Goal: Information Seeking & Learning: Find specific fact

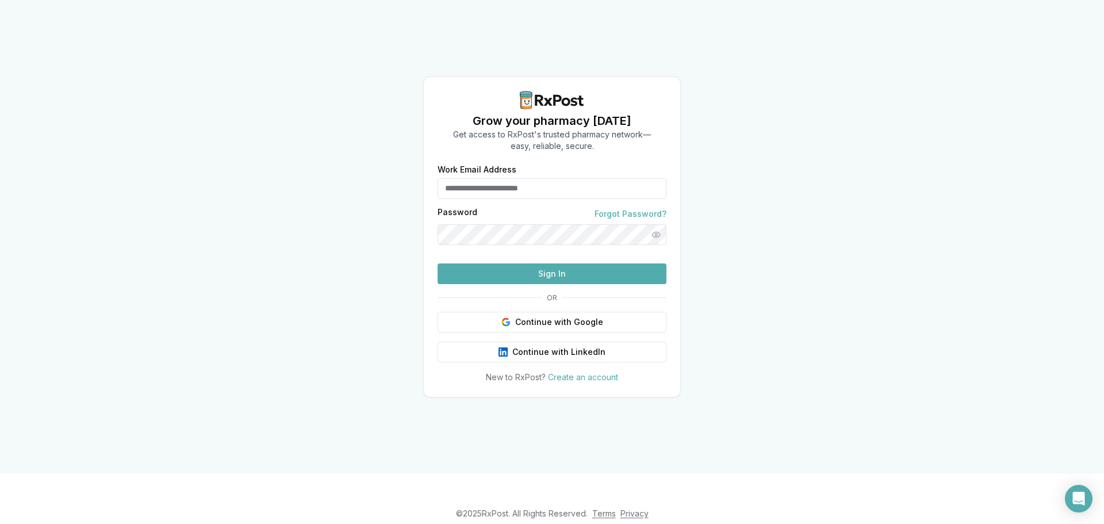
type input "**********"
click at [516, 284] on button "Sign In" at bounding box center [552, 273] width 229 height 21
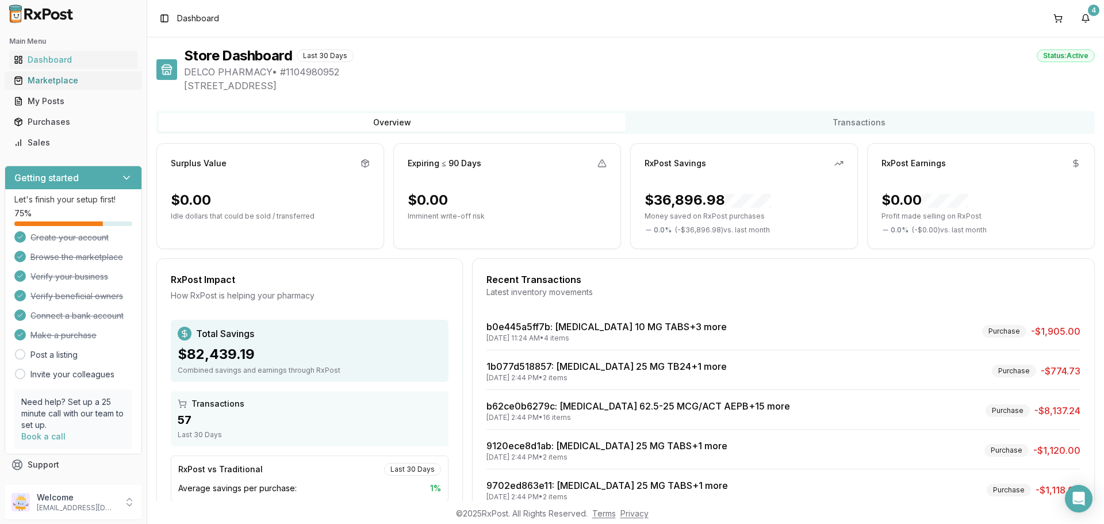
click at [44, 81] on div "Marketplace" at bounding box center [73, 80] width 119 height 11
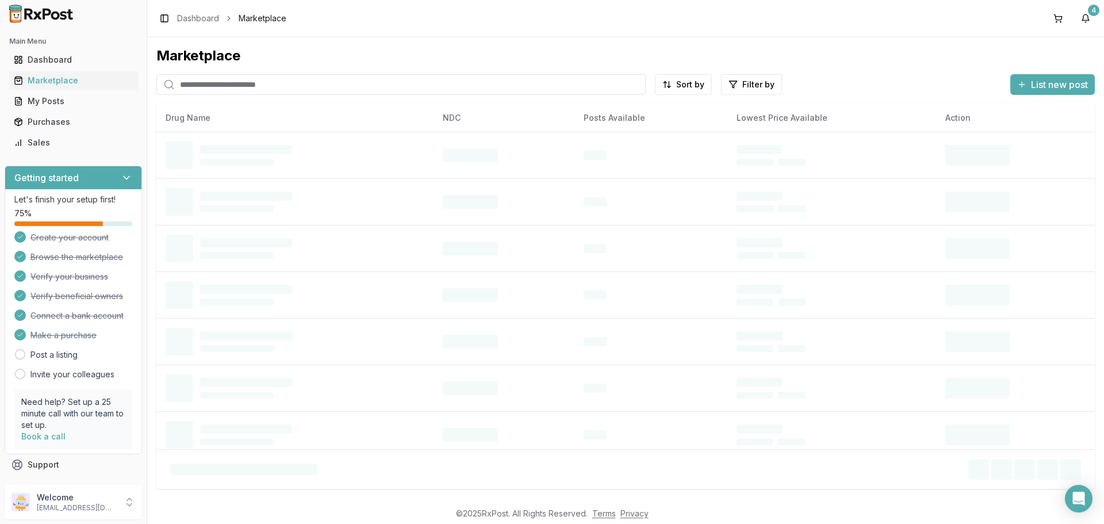
click at [220, 90] on input "search" at bounding box center [400, 84] width 489 height 21
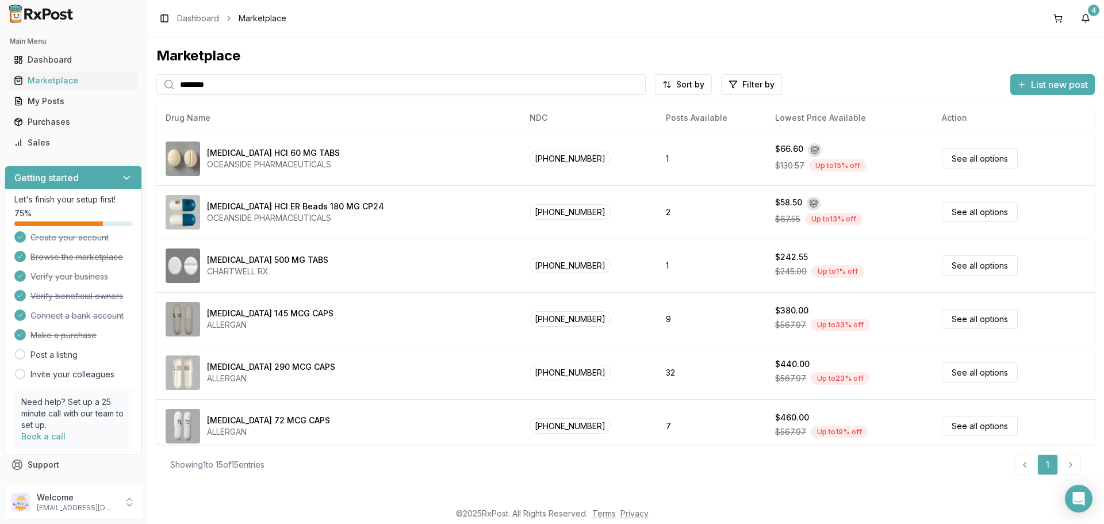
type input "********"
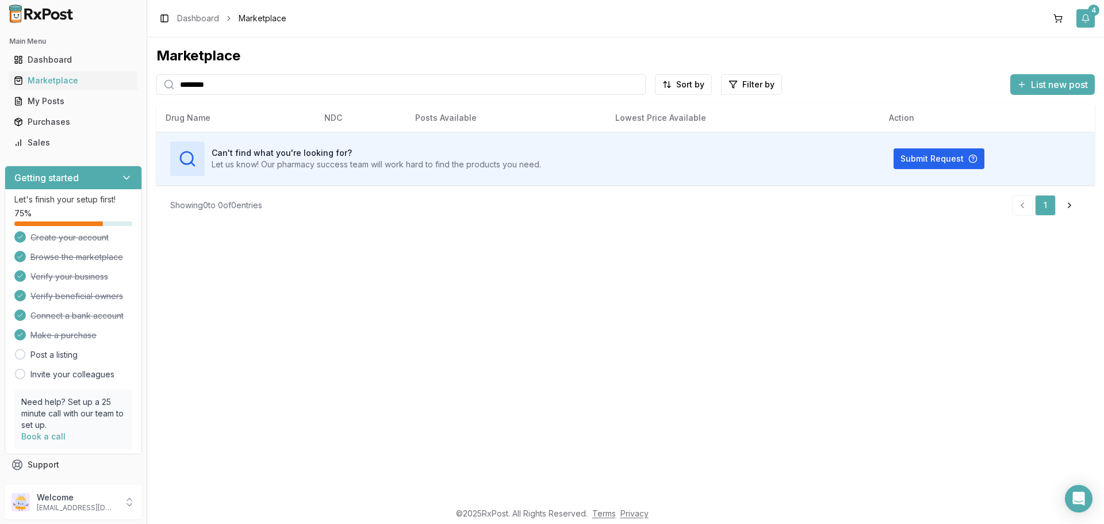
click at [1088, 25] on button "4" at bounding box center [1085, 18] width 18 height 18
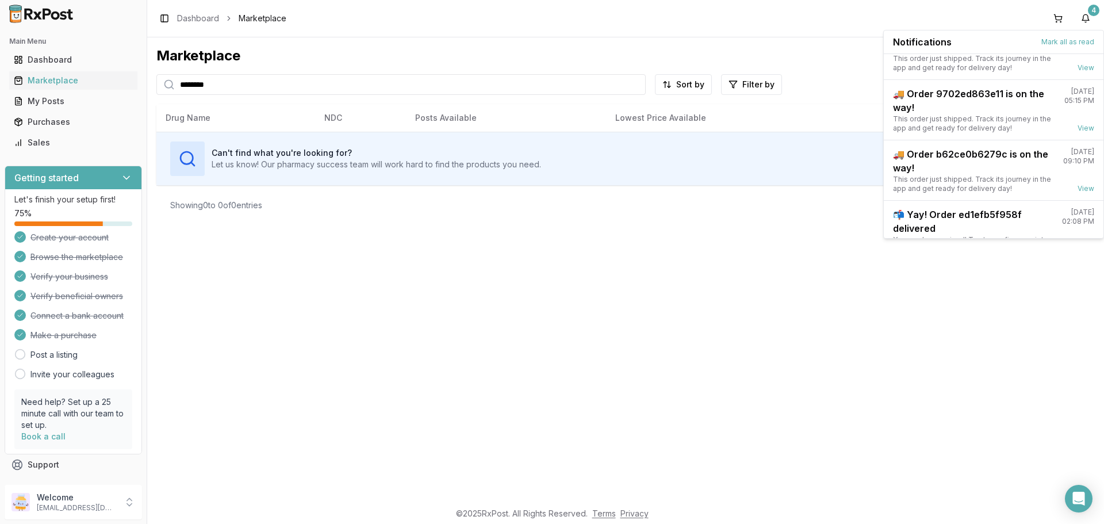
scroll to position [90, 0]
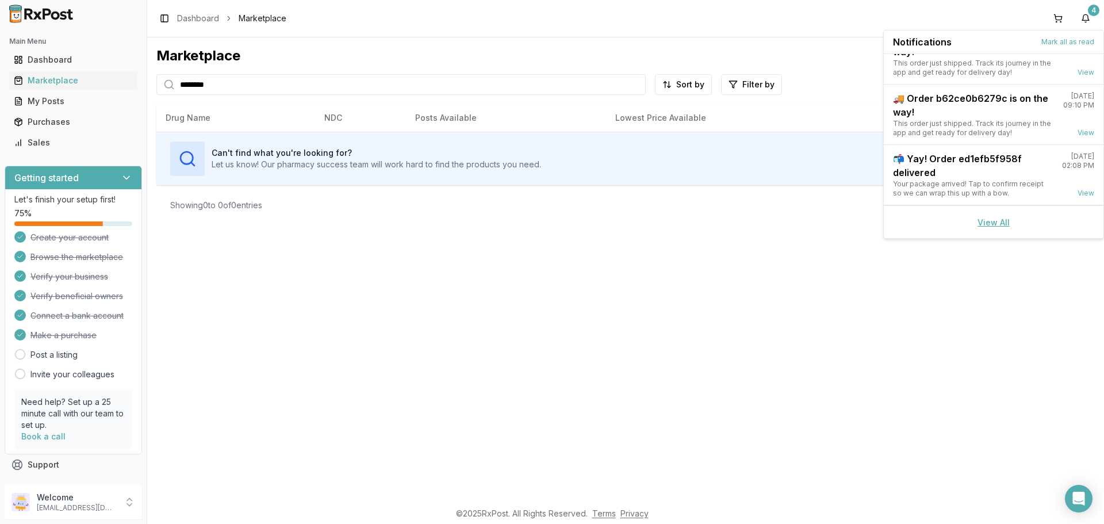
click at [981, 224] on link "View All" at bounding box center [993, 222] width 32 height 10
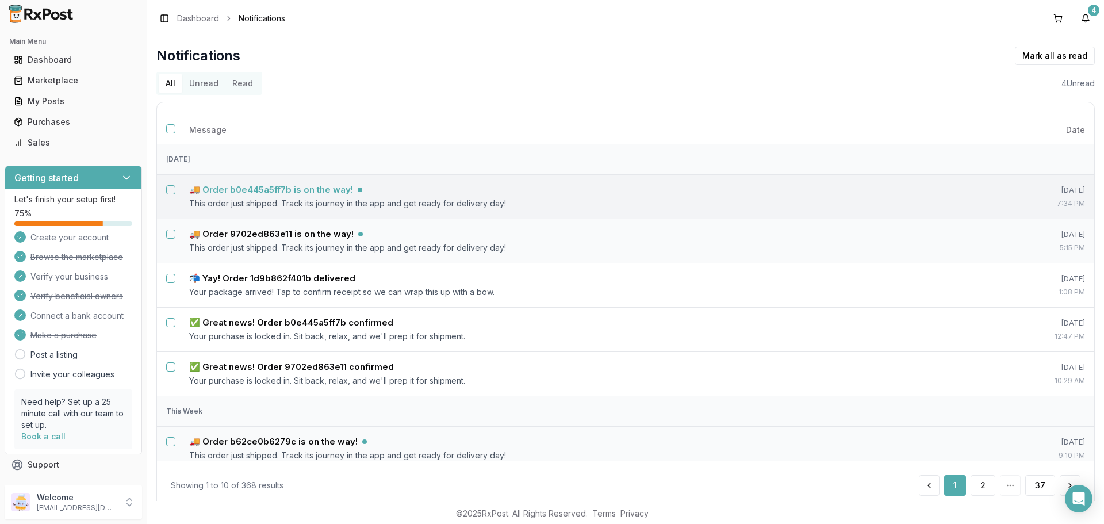
click at [266, 194] on h5 "🚚 Order b0e445a5ff7b is on the way!" at bounding box center [271, 189] width 164 height 11
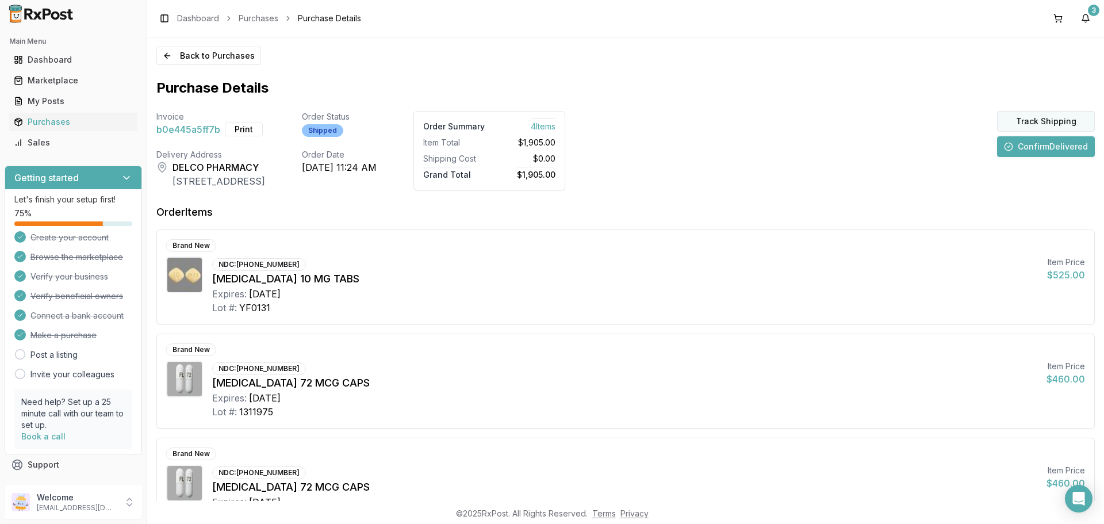
click at [1038, 125] on button "Track Shipping" at bounding box center [1046, 121] width 98 height 21
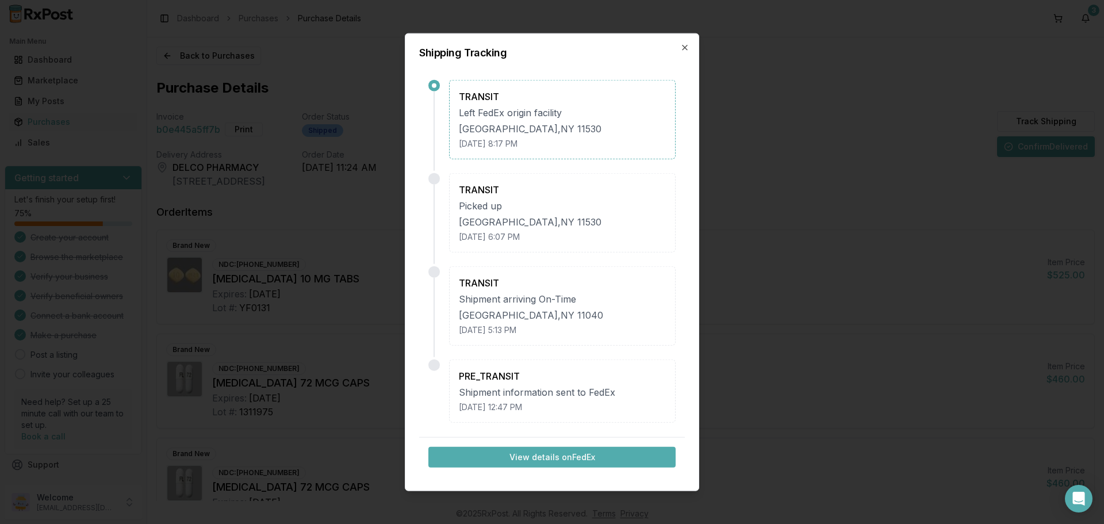
click at [562, 455] on button "View details on FedEx" at bounding box center [551, 457] width 247 height 21
click at [688, 45] on icon "button" at bounding box center [684, 47] width 9 height 9
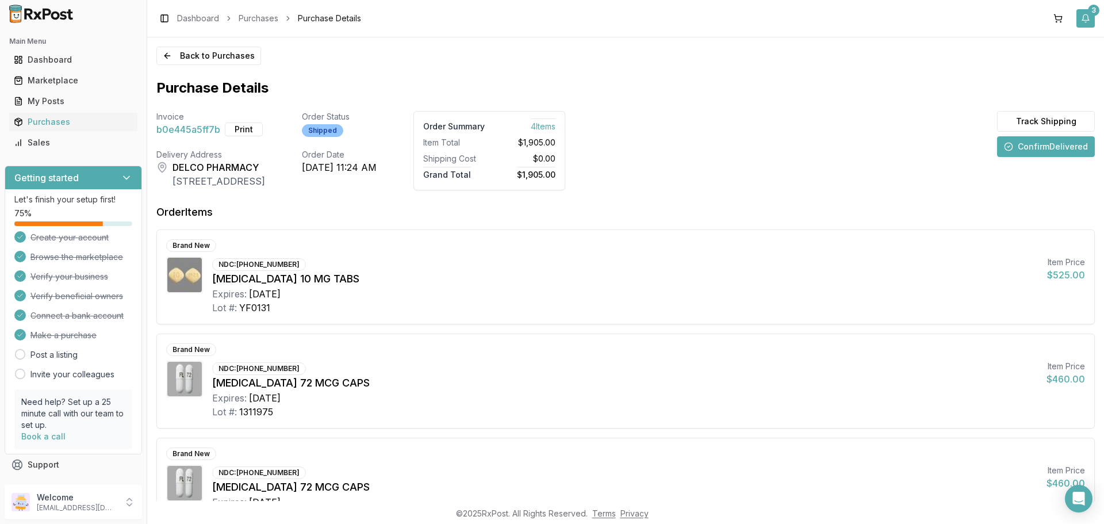
click at [1085, 18] on button "3" at bounding box center [1085, 18] width 18 height 18
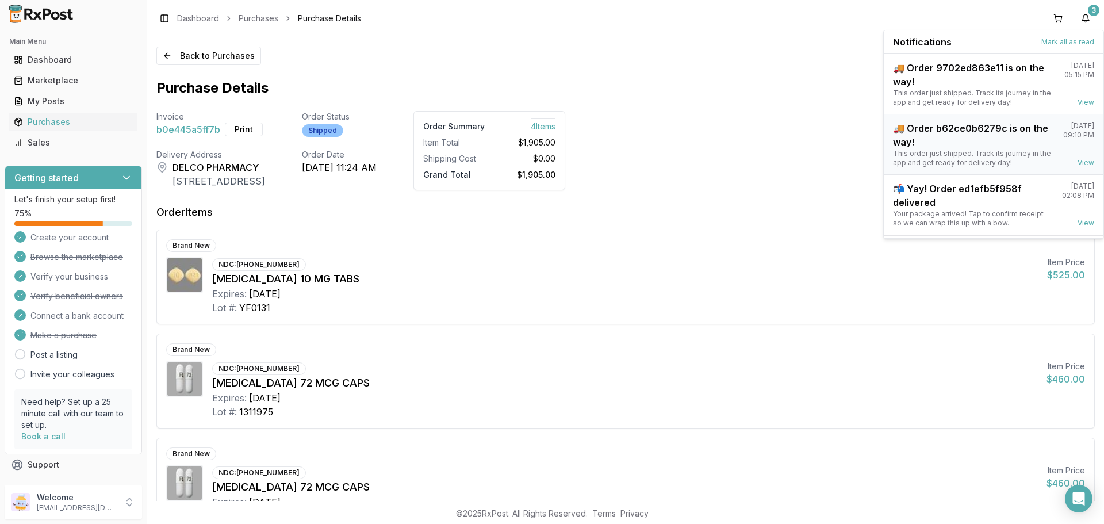
scroll to position [30, 0]
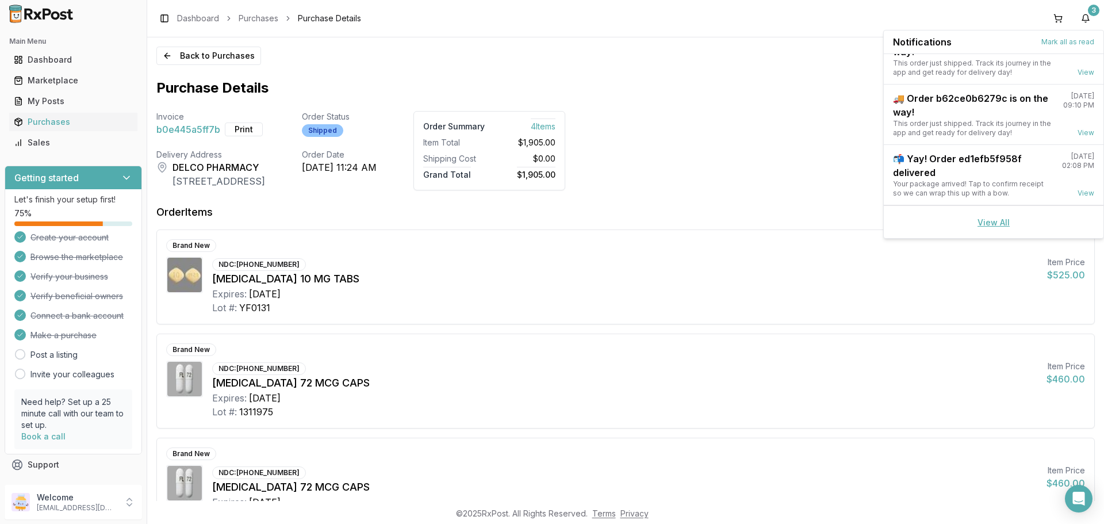
click at [986, 217] on link "View All" at bounding box center [993, 222] width 32 height 10
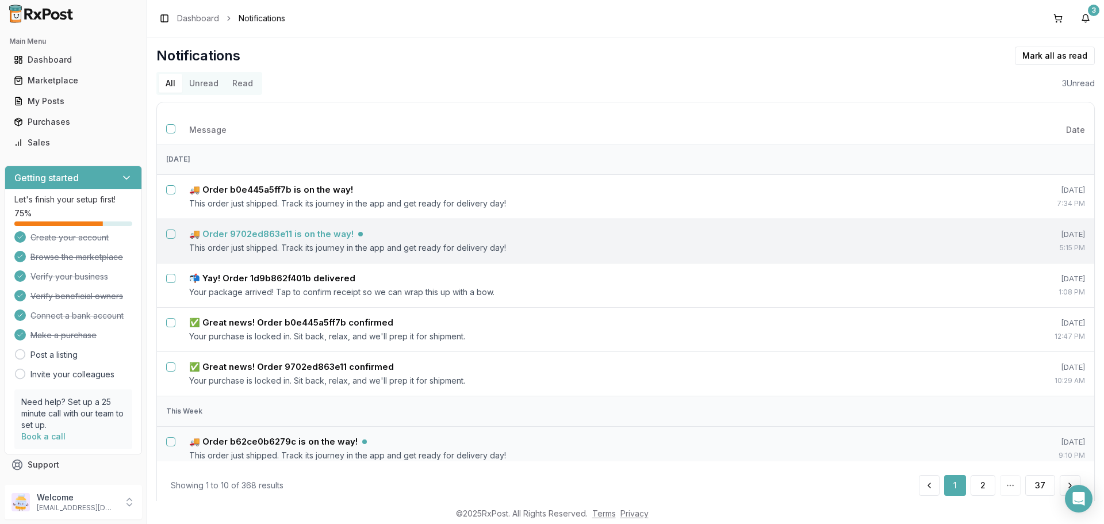
click at [313, 234] on h5 "🚚 Order 9702ed863e11 is on the way!" at bounding box center [271, 233] width 164 height 11
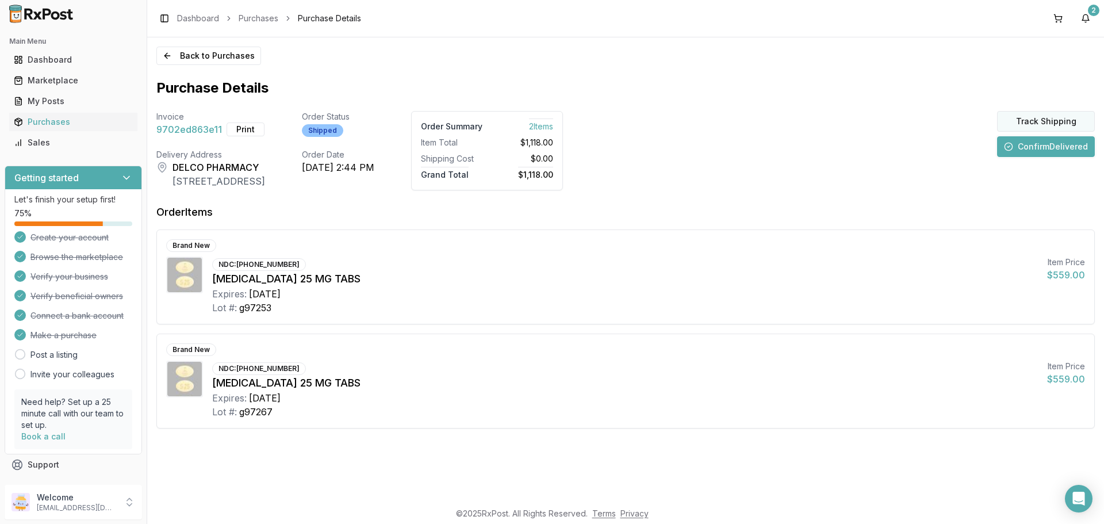
click at [1040, 124] on button "Track Shipping" at bounding box center [1046, 121] width 98 height 21
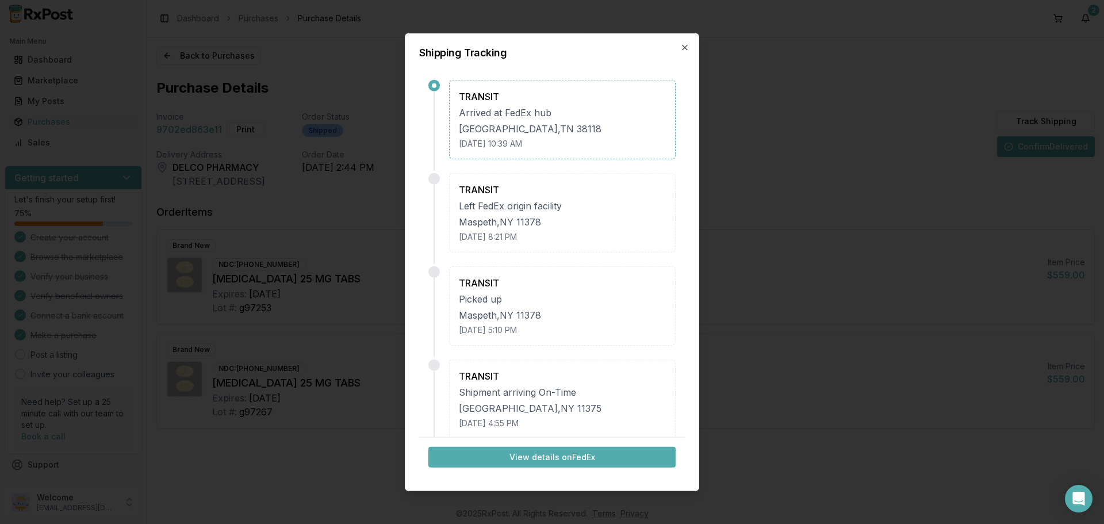
click at [598, 459] on button "View details on FedEx" at bounding box center [551, 457] width 247 height 21
click at [684, 48] on icon "button" at bounding box center [684, 47] width 5 height 5
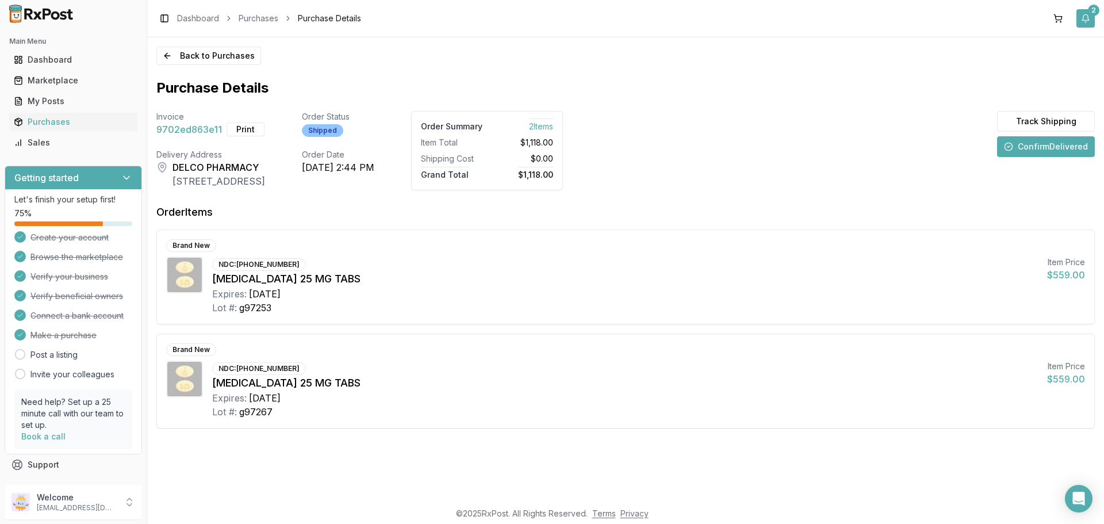
click at [1083, 18] on button "2" at bounding box center [1085, 18] width 18 height 18
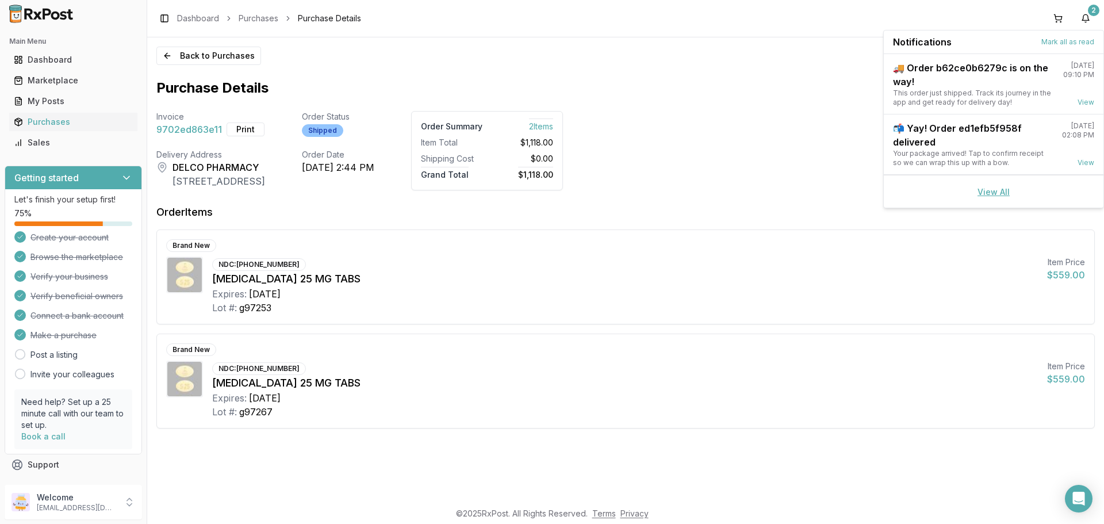
click at [984, 189] on link "View All" at bounding box center [993, 192] width 32 height 10
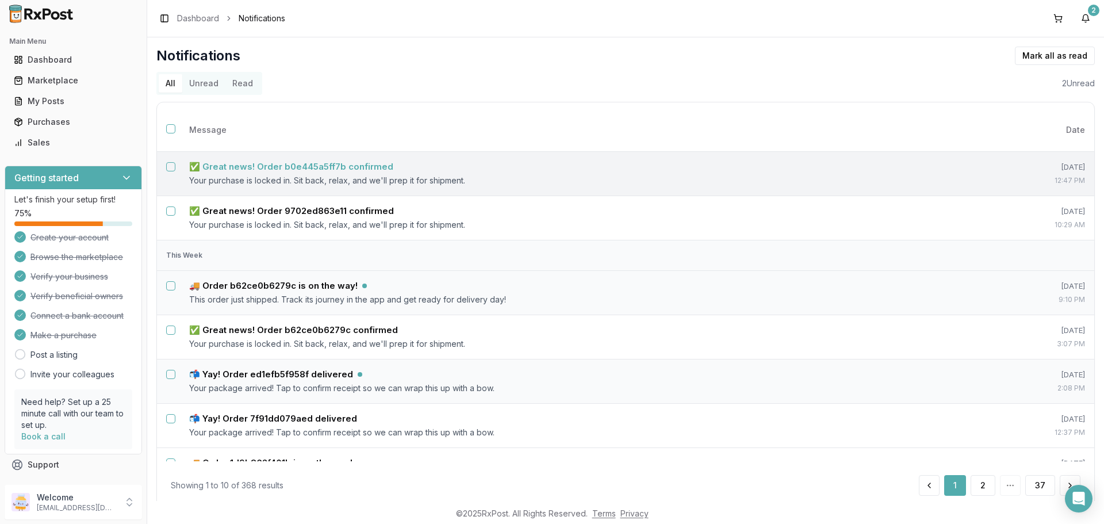
scroll to position [172, 0]
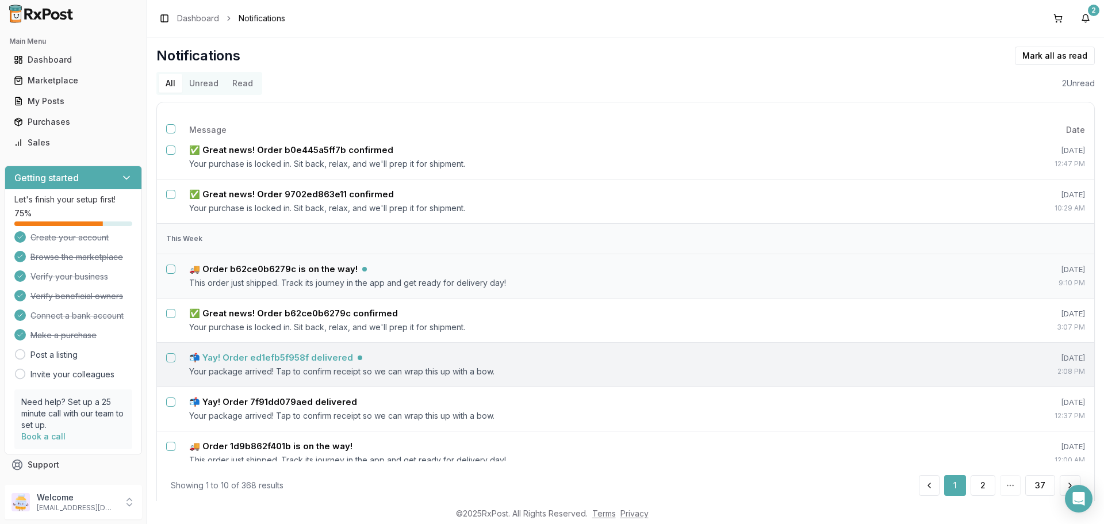
click at [328, 359] on h5 "📬 Yay! Order ed1efb5f958f delivered" at bounding box center [271, 357] width 164 height 11
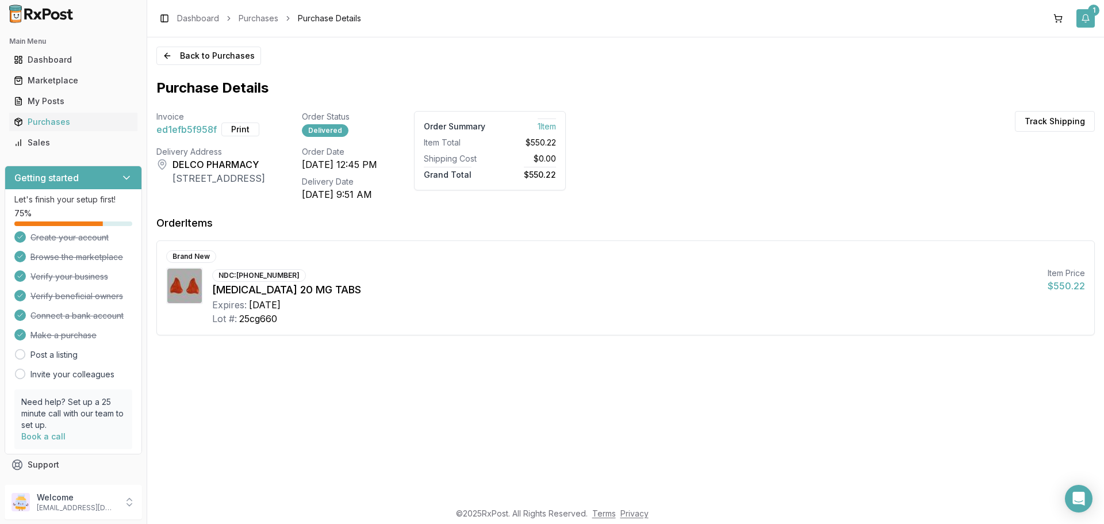
click at [1087, 17] on button "1" at bounding box center [1085, 18] width 18 height 18
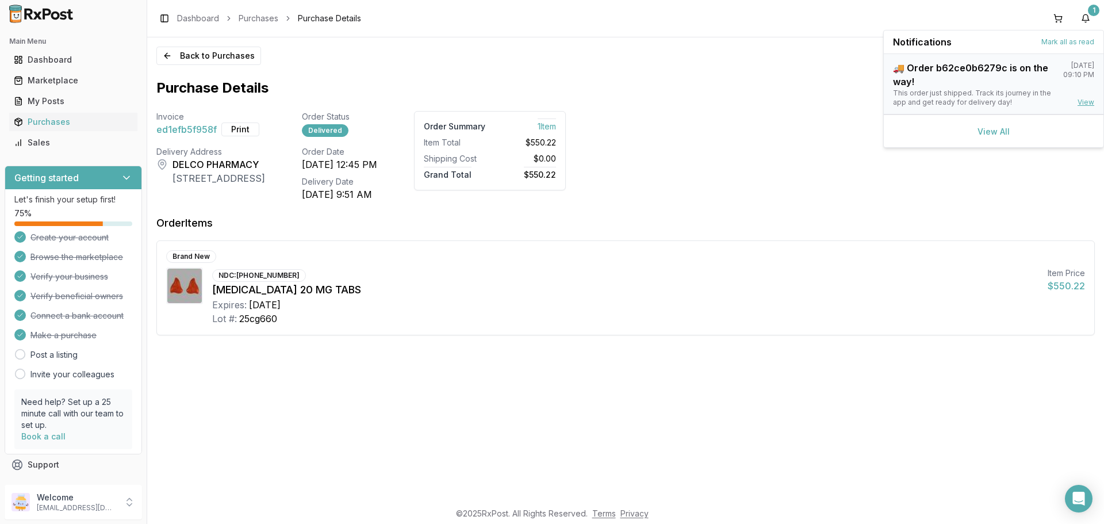
click at [1091, 99] on link "View" at bounding box center [1085, 102] width 17 height 9
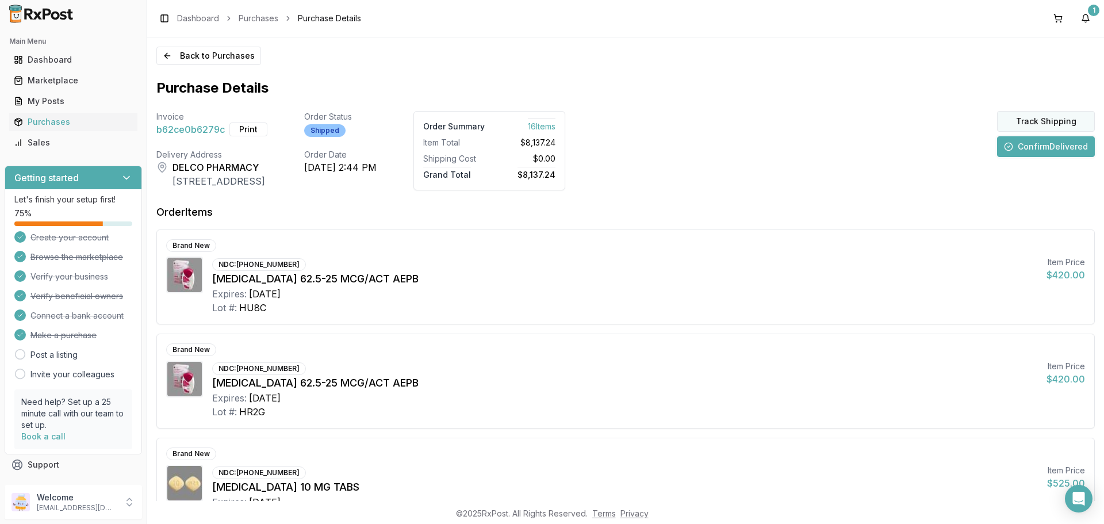
click at [1056, 120] on button "Track Shipping" at bounding box center [1046, 121] width 98 height 21
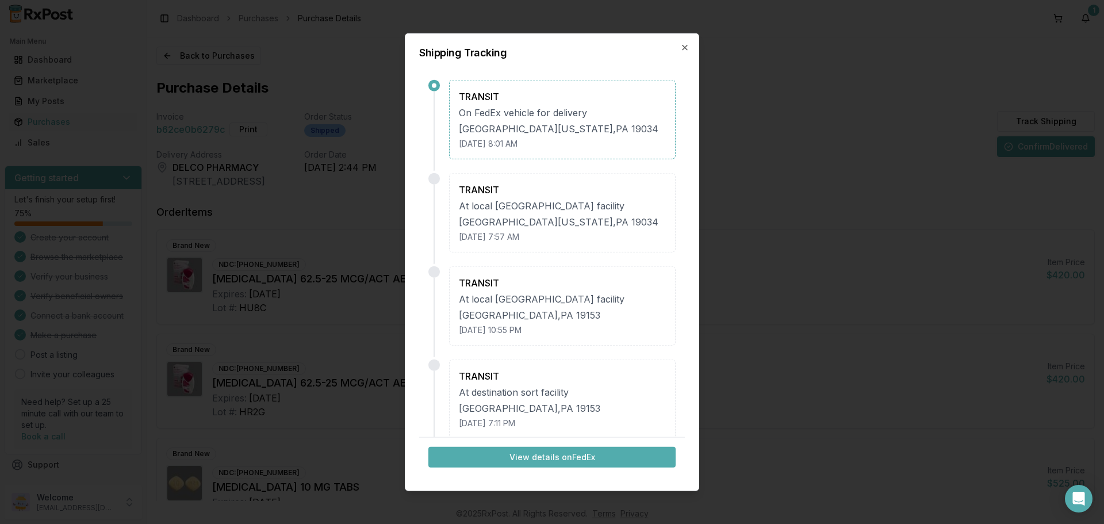
click at [551, 459] on button "View details on FedEx" at bounding box center [551, 457] width 247 height 21
click at [682, 46] on icon "button" at bounding box center [684, 47] width 9 height 9
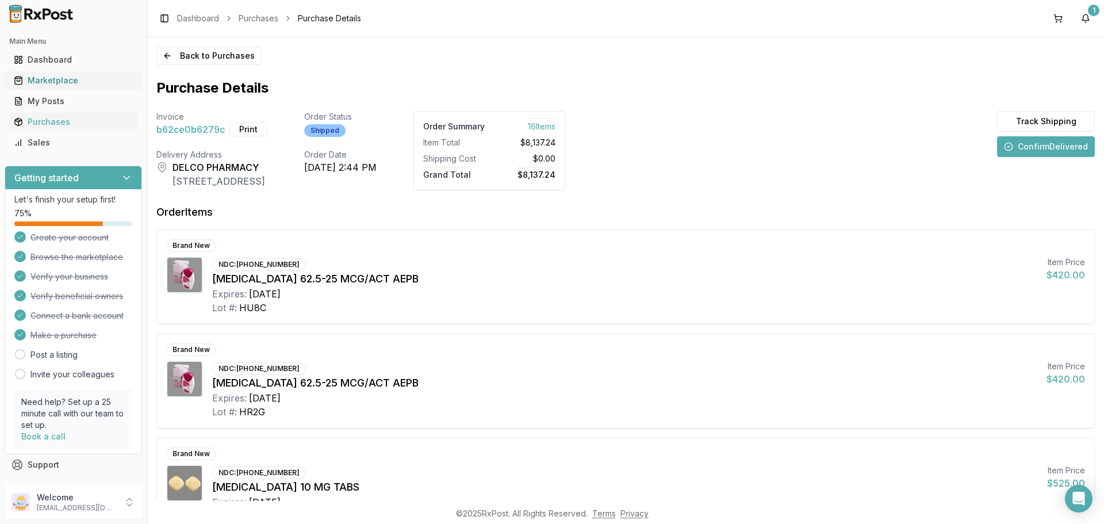
click at [55, 78] on div "Marketplace" at bounding box center [73, 80] width 119 height 11
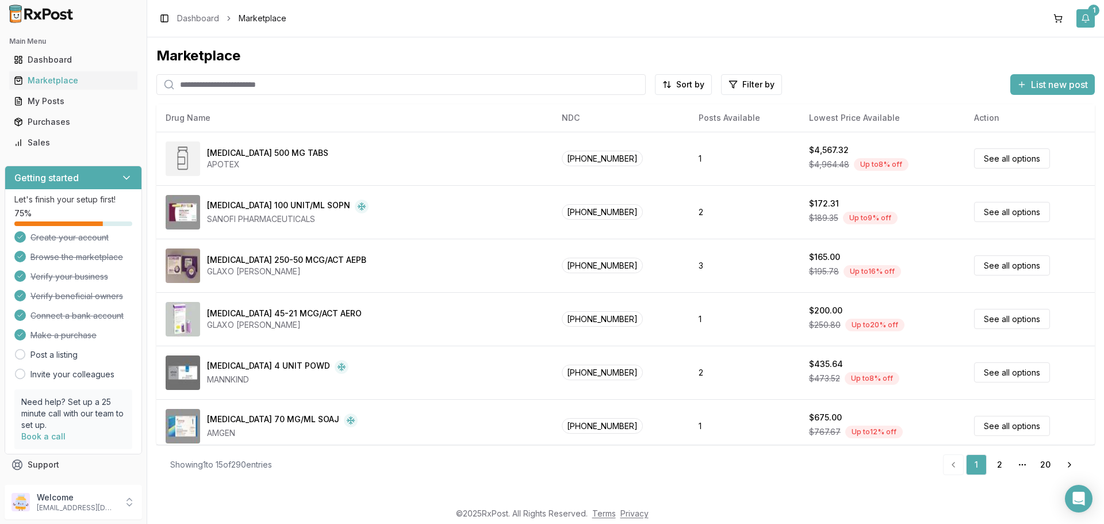
click at [1085, 17] on button "1" at bounding box center [1085, 18] width 18 height 18
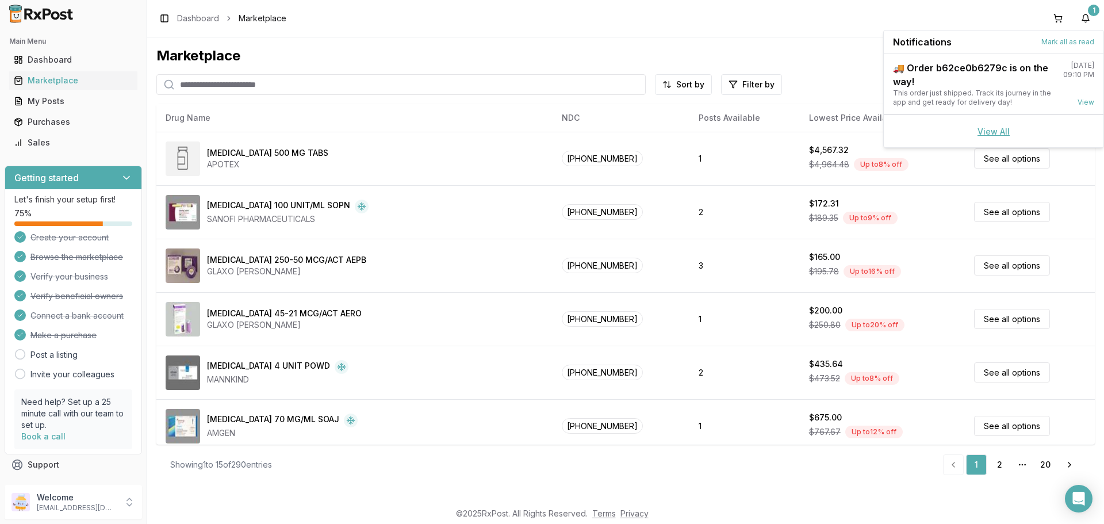
click at [1001, 129] on link "View All" at bounding box center [993, 131] width 32 height 10
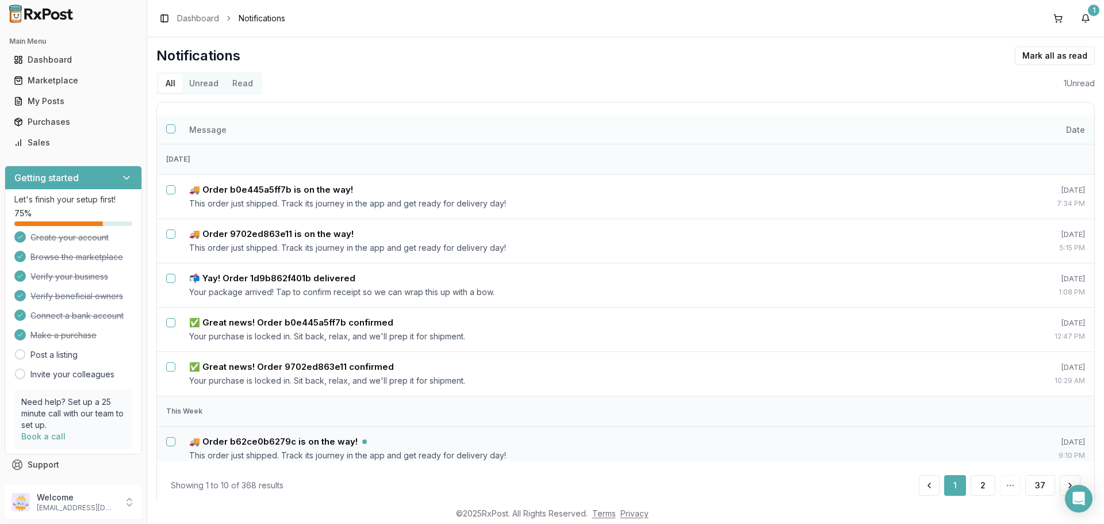
click at [170, 129] on button "Select all notifications" at bounding box center [170, 128] width 9 height 9
click at [1013, 58] on button "Mark as read" at bounding box center [1003, 56] width 68 height 18
click at [51, 76] on div "Marketplace" at bounding box center [73, 80] width 119 height 11
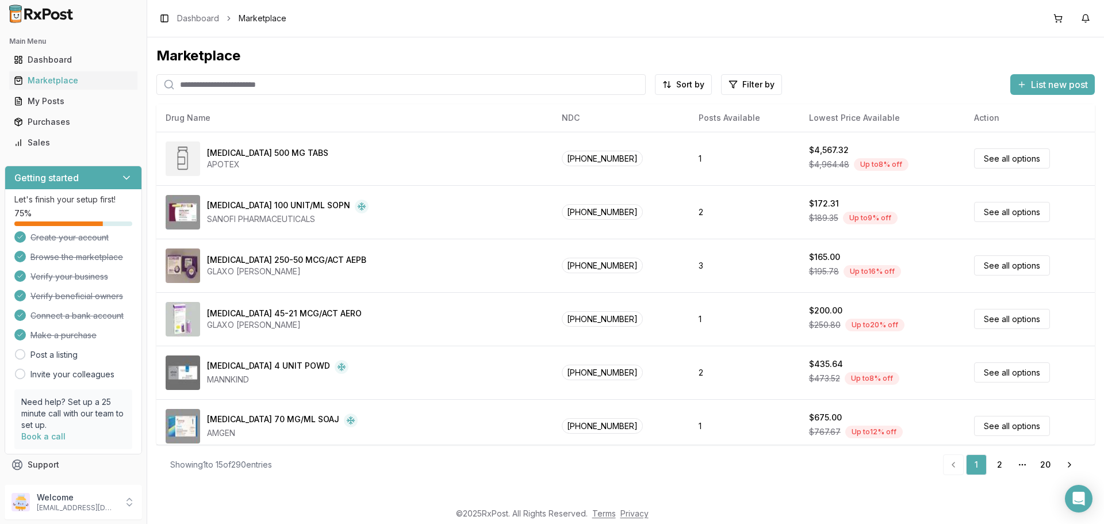
click at [231, 82] on input "search" at bounding box center [400, 84] width 489 height 21
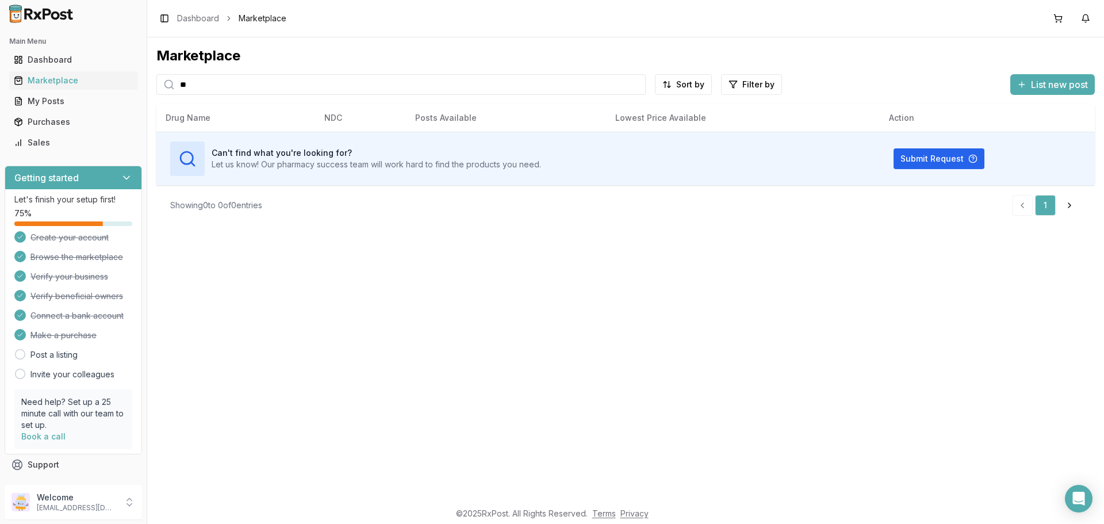
type input "*"
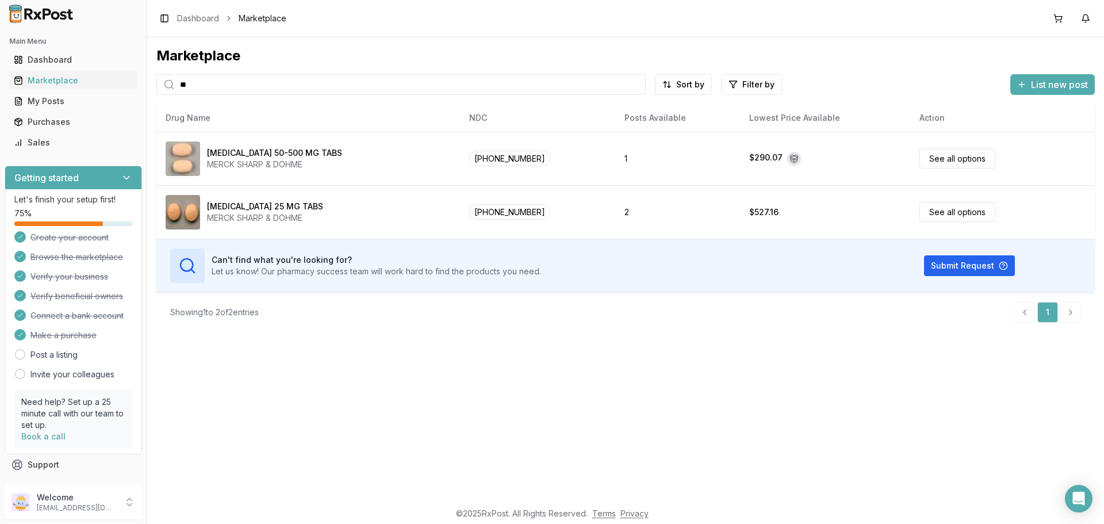
type input "*"
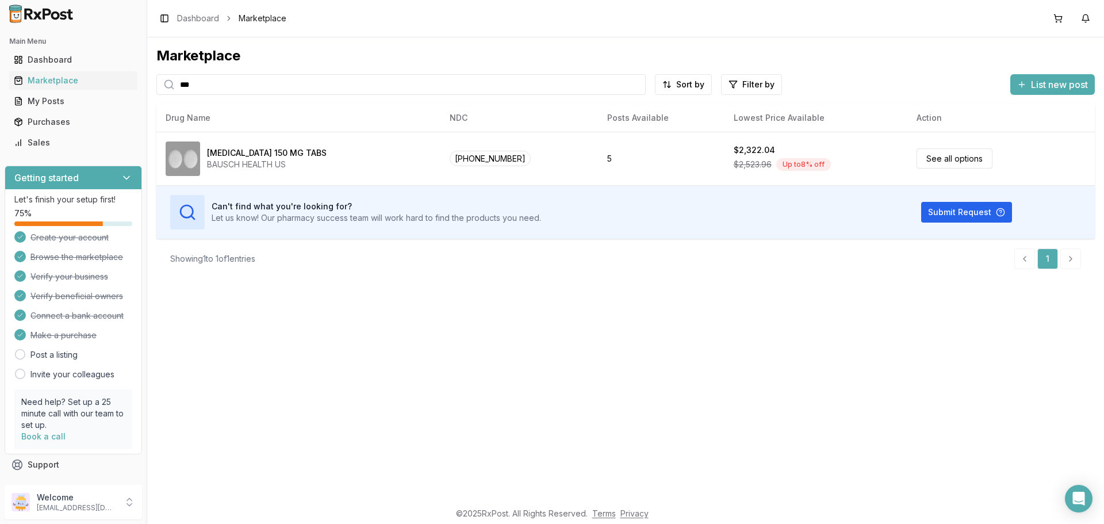
click at [194, 85] on input "***" at bounding box center [400, 84] width 489 height 21
type input "*******"
